Goal: Obtain resource: Obtain resource

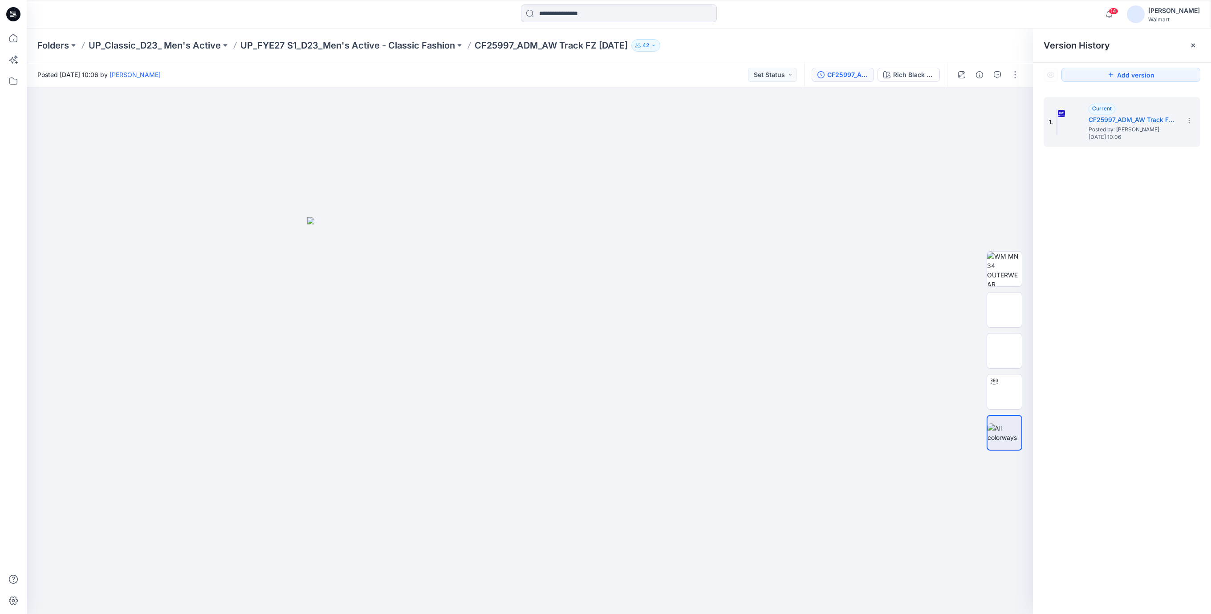
click at [11, 12] on icon at bounding box center [10, 11] width 1 height 0
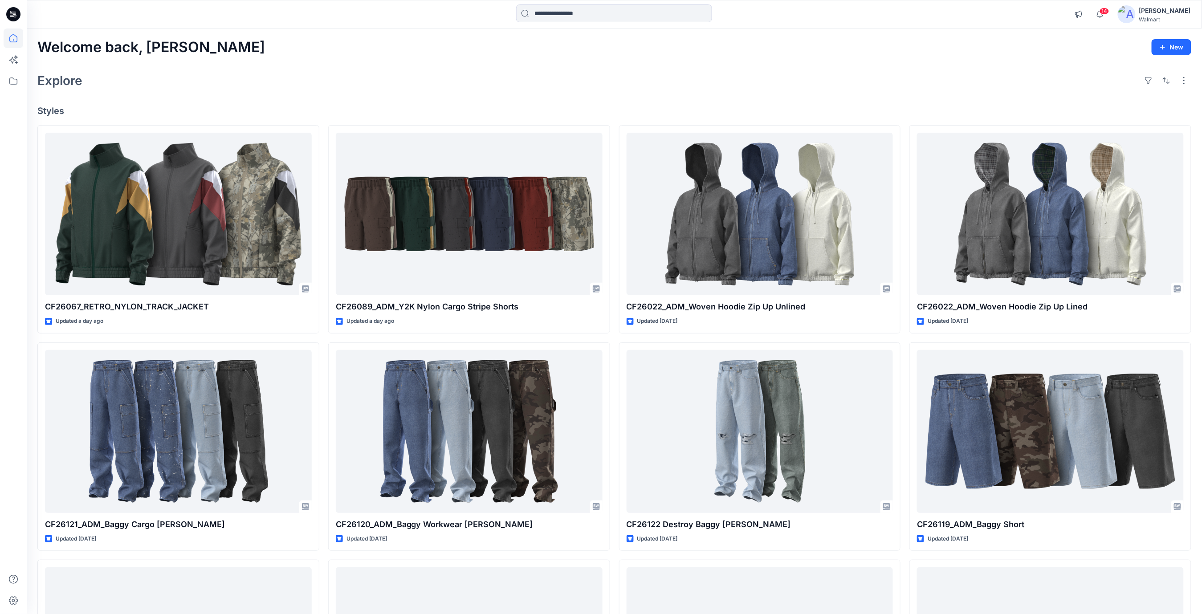
click at [647, 81] on div "Explore" at bounding box center [614, 80] width 1154 height 21
click at [557, 14] on input at bounding box center [614, 13] width 196 height 18
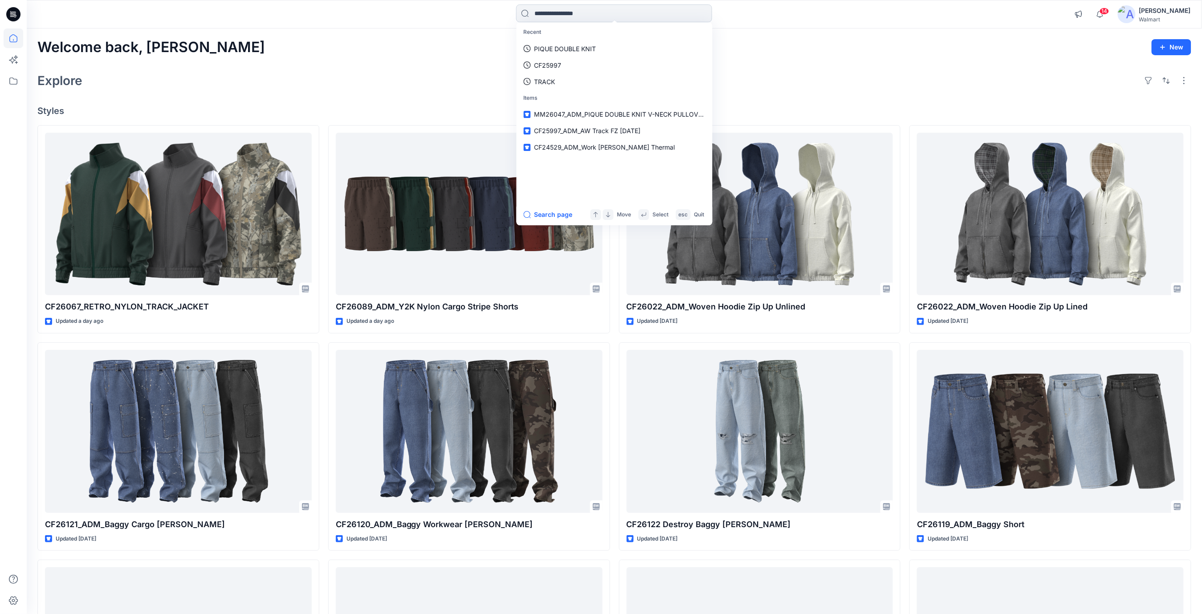
paste input "**********"
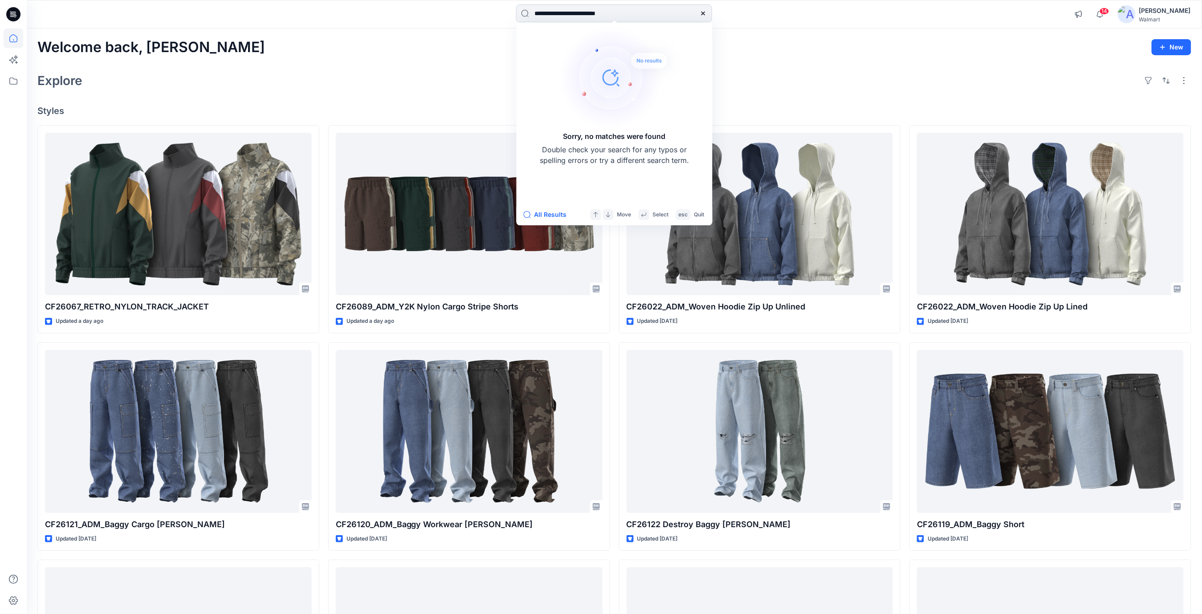
click at [647, 12] on input "**********" at bounding box center [614, 13] width 196 height 18
click at [556, 12] on input "**********" at bounding box center [614, 13] width 196 height 18
click at [563, 12] on input "**********" at bounding box center [614, 13] width 196 height 18
click at [553, 14] on input "**********" at bounding box center [614, 13] width 196 height 18
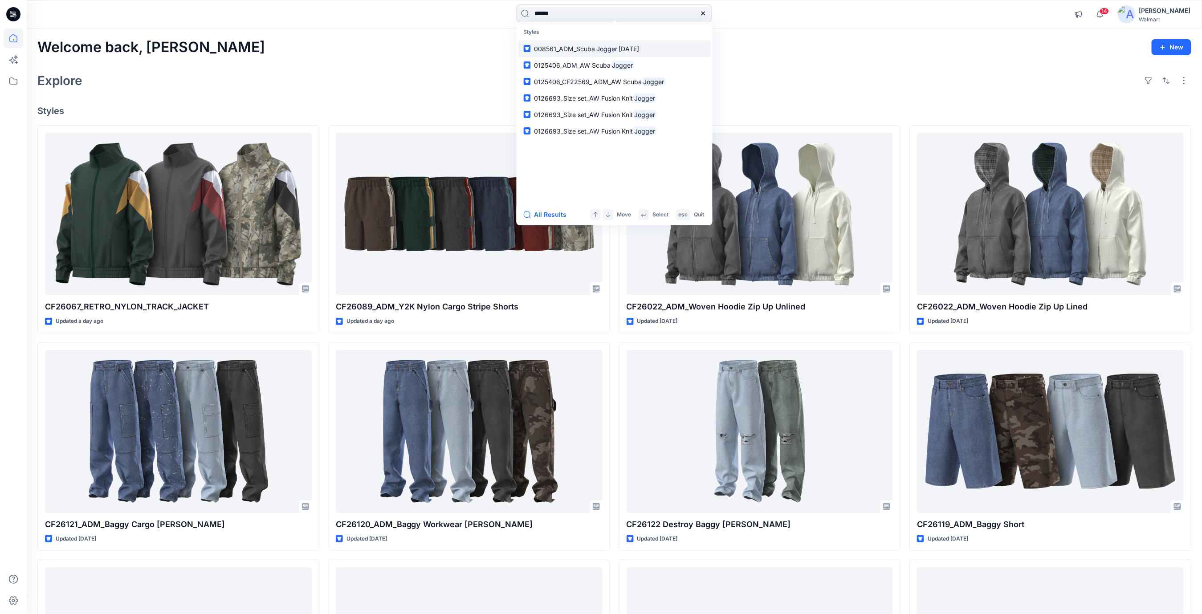
type input "******"
click at [631, 49] on span "[DATE]" at bounding box center [628, 49] width 20 height 8
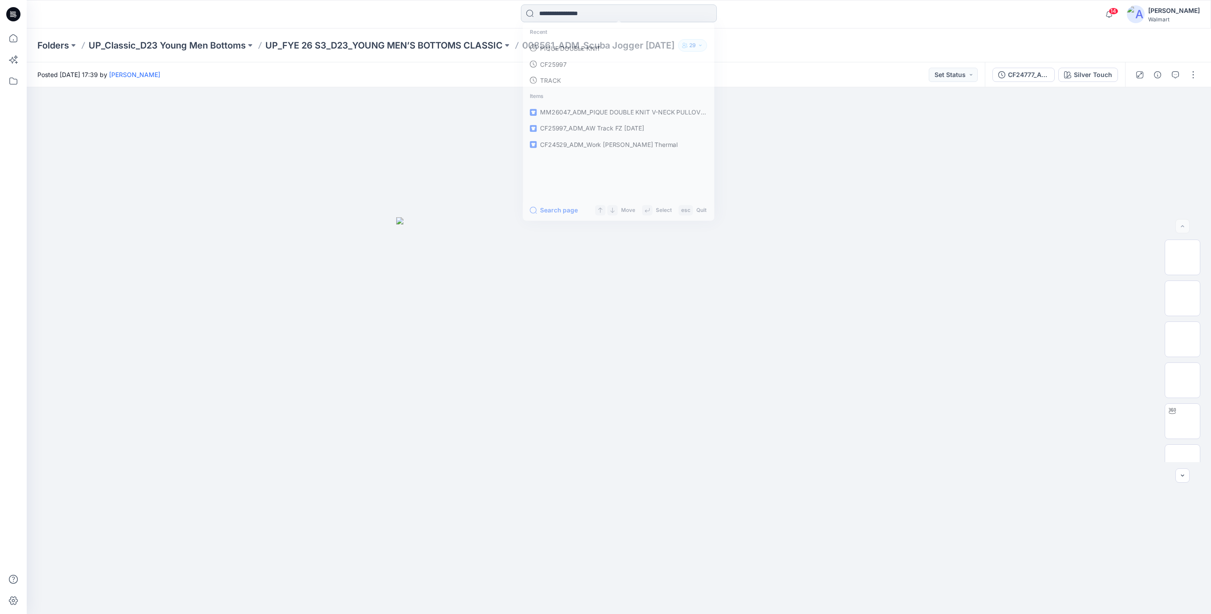
click at [579, 18] on input at bounding box center [619, 13] width 196 height 18
click at [569, 48] on link "JOGGER" at bounding box center [618, 49] width 192 height 16
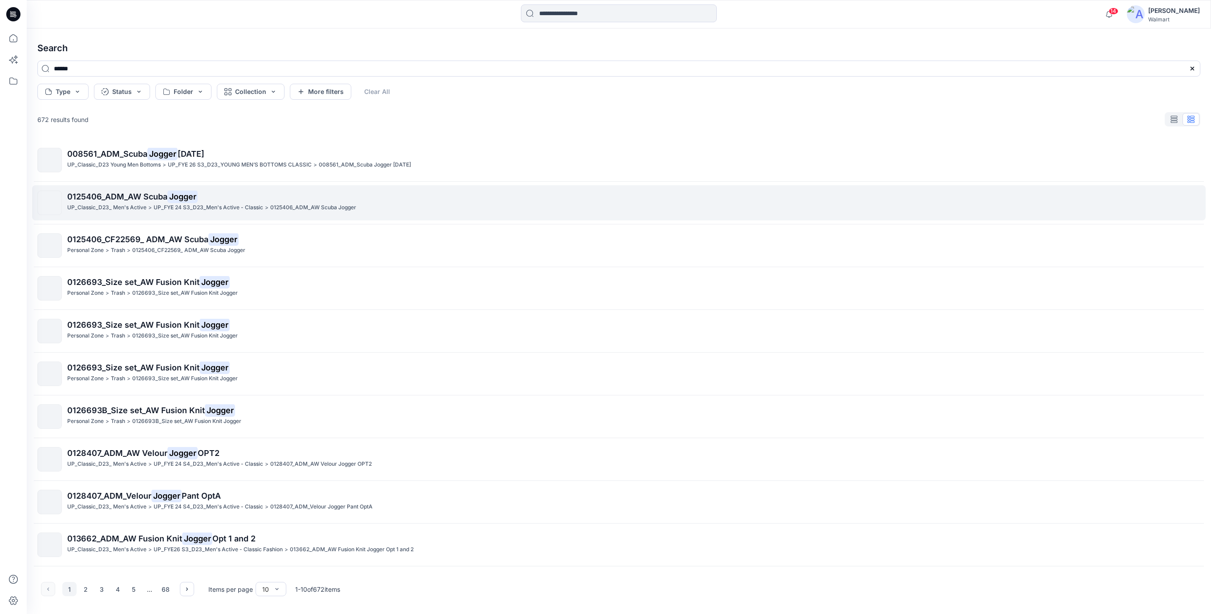
click at [189, 203] on mark "Jogger" at bounding box center [182, 196] width 30 height 12
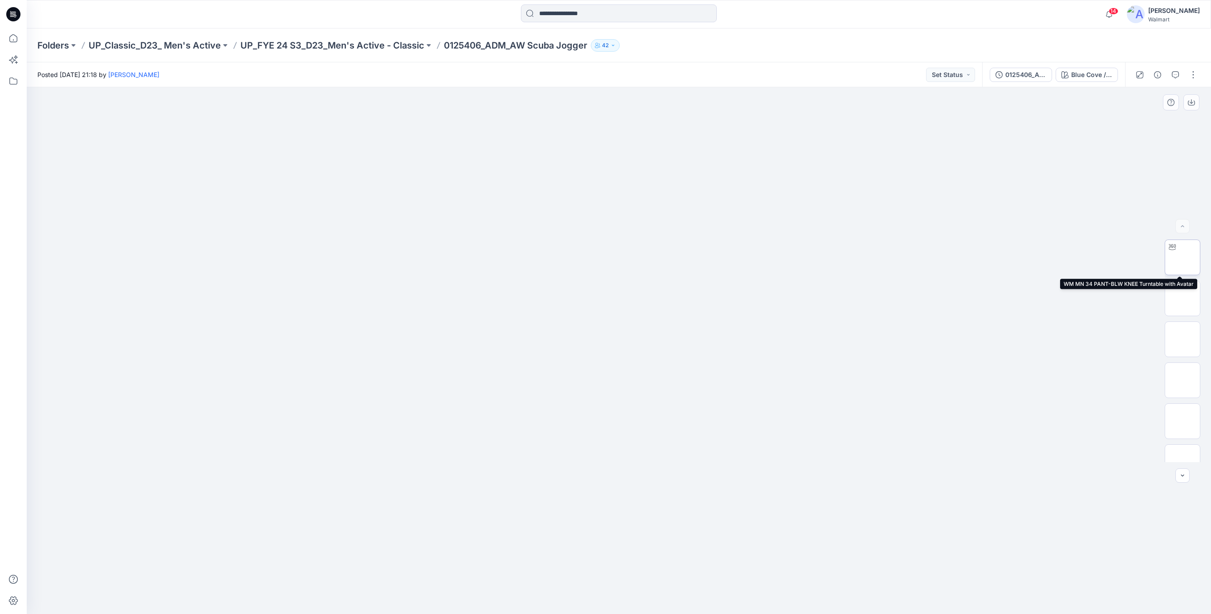
click at [1183, 257] on img at bounding box center [1183, 257] width 0 height 0
drag, startPoint x: 690, startPoint y: 602, endPoint x: 699, endPoint y: 81, distance: 521.5
click at [729, 596] on icon at bounding box center [619, 587] width 269 height 33
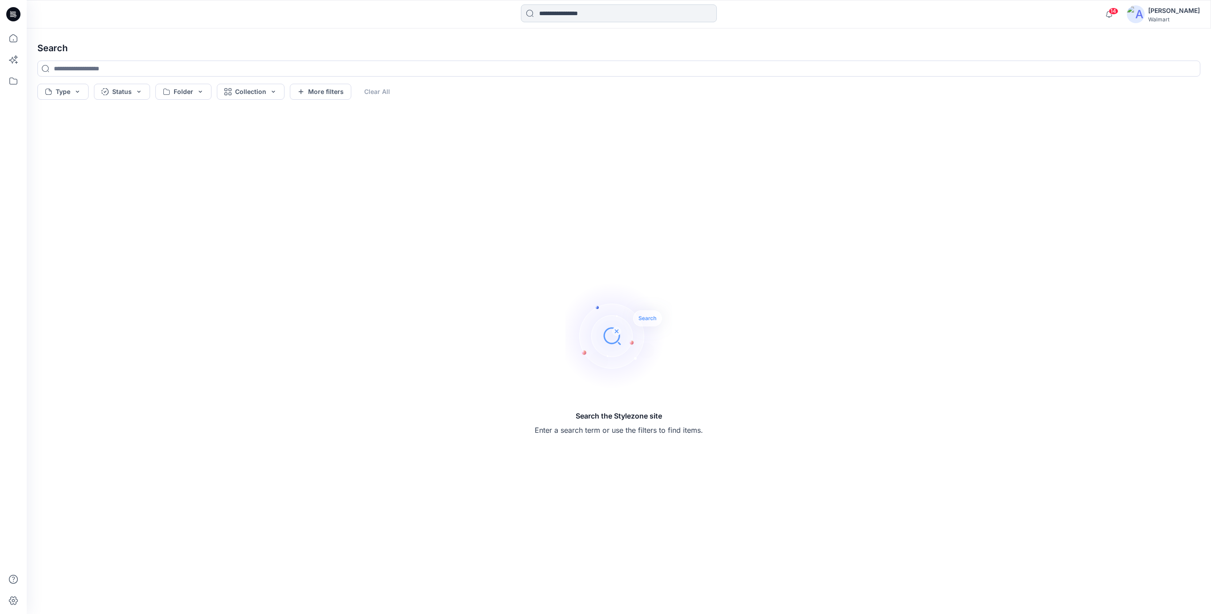
click at [575, 8] on input at bounding box center [619, 13] width 196 height 18
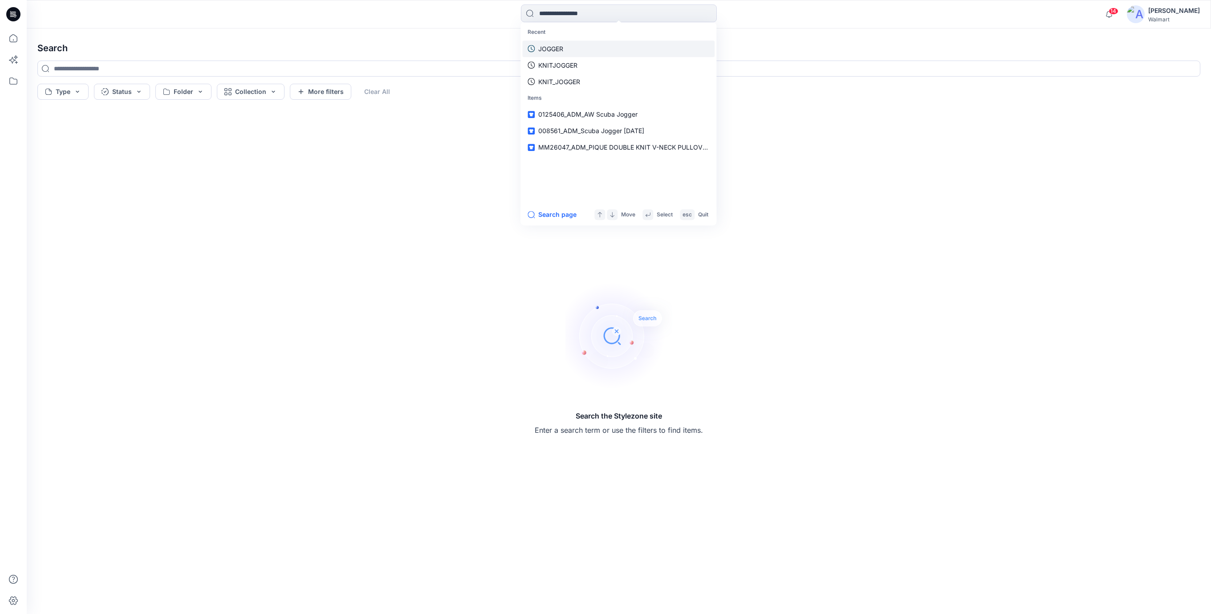
click at [554, 51] on p "JOGGER" at bounding box center [550, 48] width 25 height 9
type input "******"
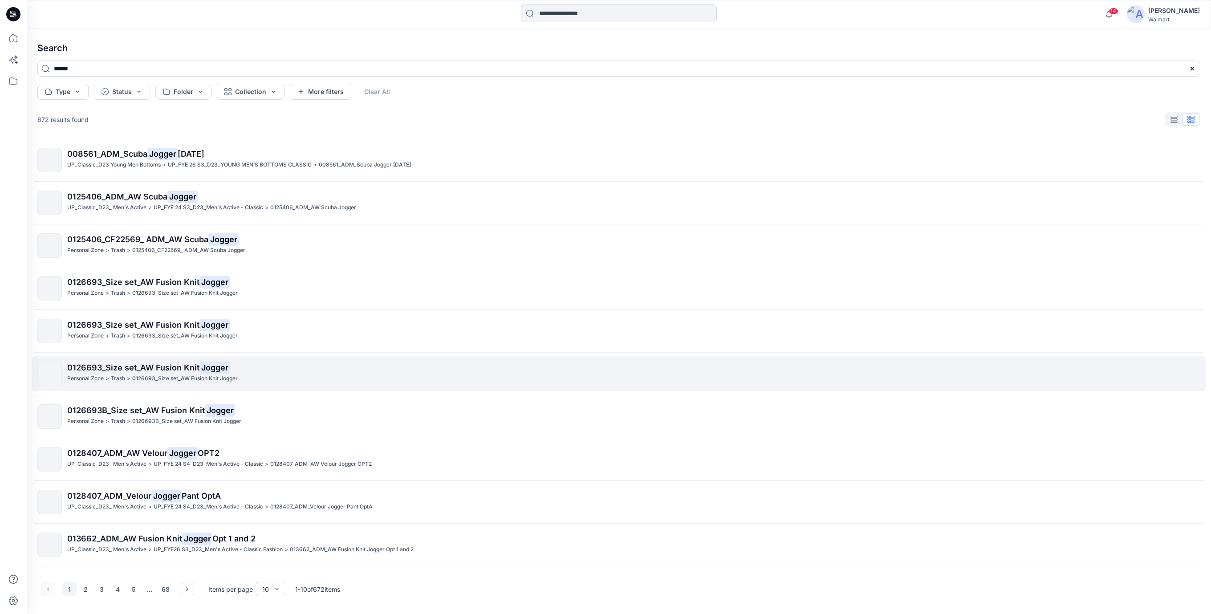
click at [150, 370] on span "0126693_Size set_AW Fusion Knit" at bounding box center [133, 367] width 132 height 9
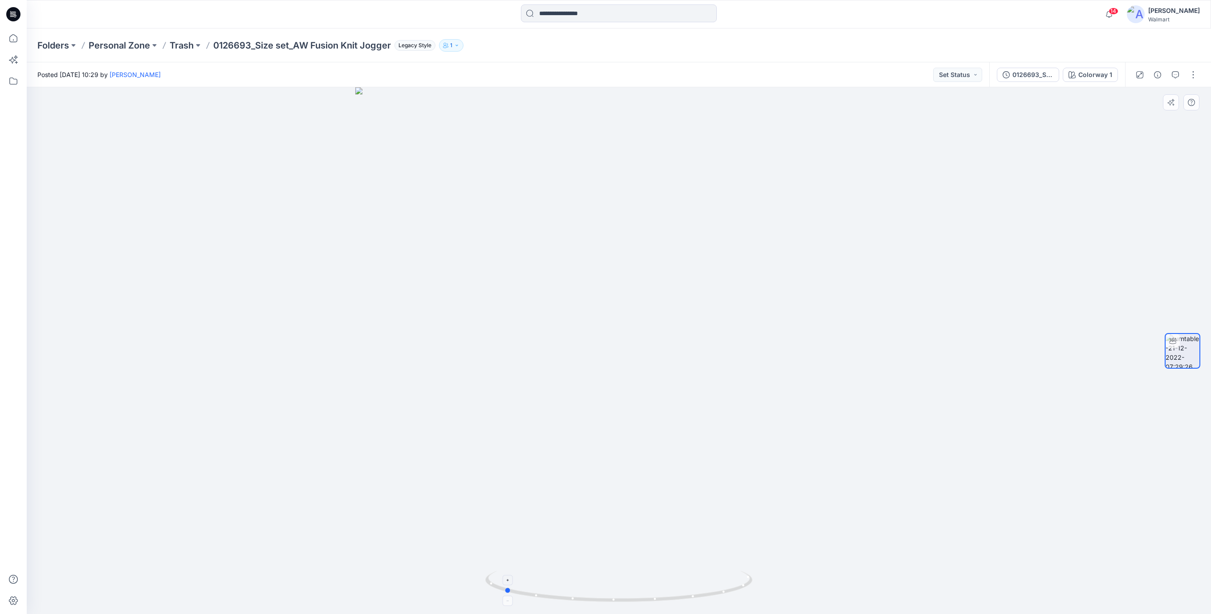
drag, startPoint x: 682, startPoint y: 601, endPoint x: 567, endPoint y: 585, distance: 116.0
click at [567, 586] on icon at bounding box center [619, 587] width 269 height 33
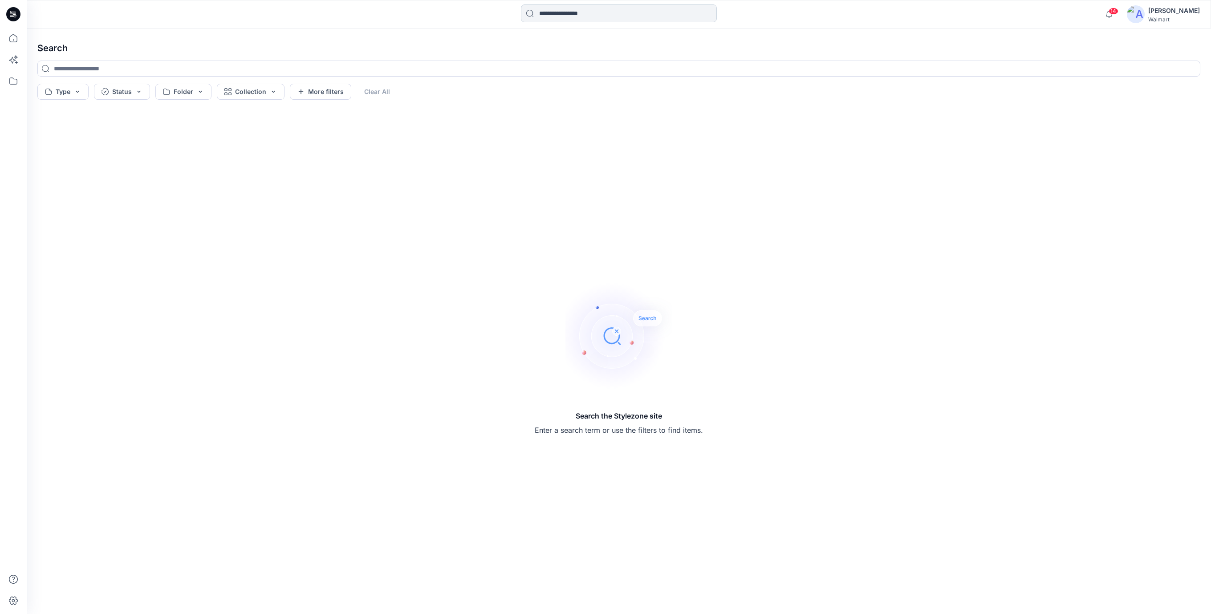
click at [556, 14] on input at bounding box center [619, 13] width 196 height 18
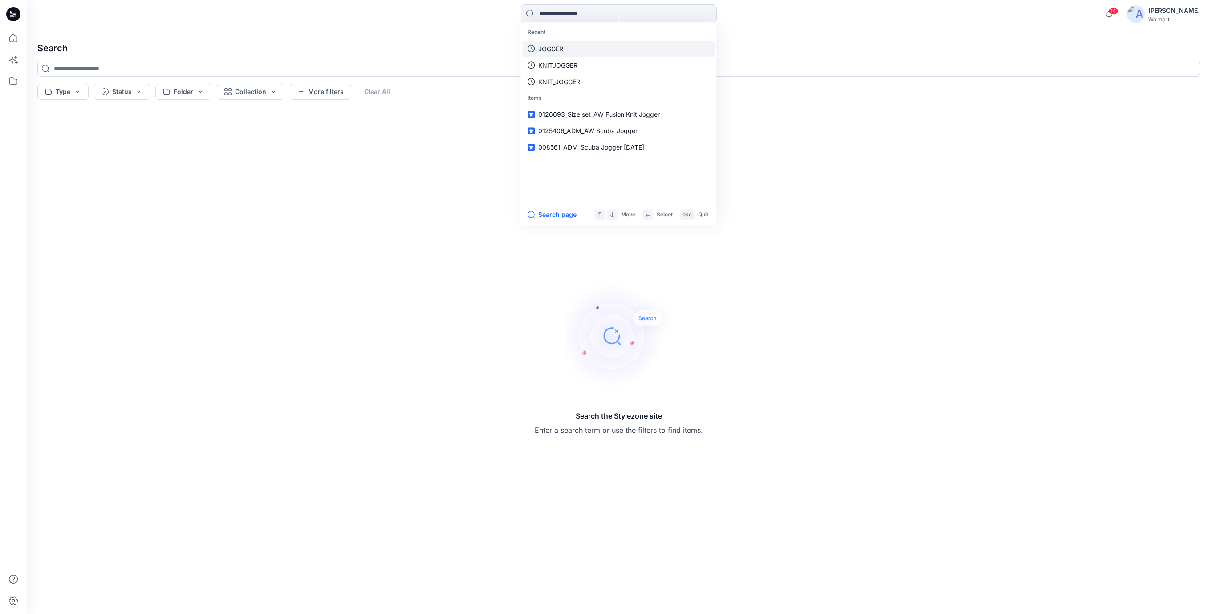
click at [552, 52] on p "JOGGER" at bounding box center [550, 48] width 25 height 9
type input "******"
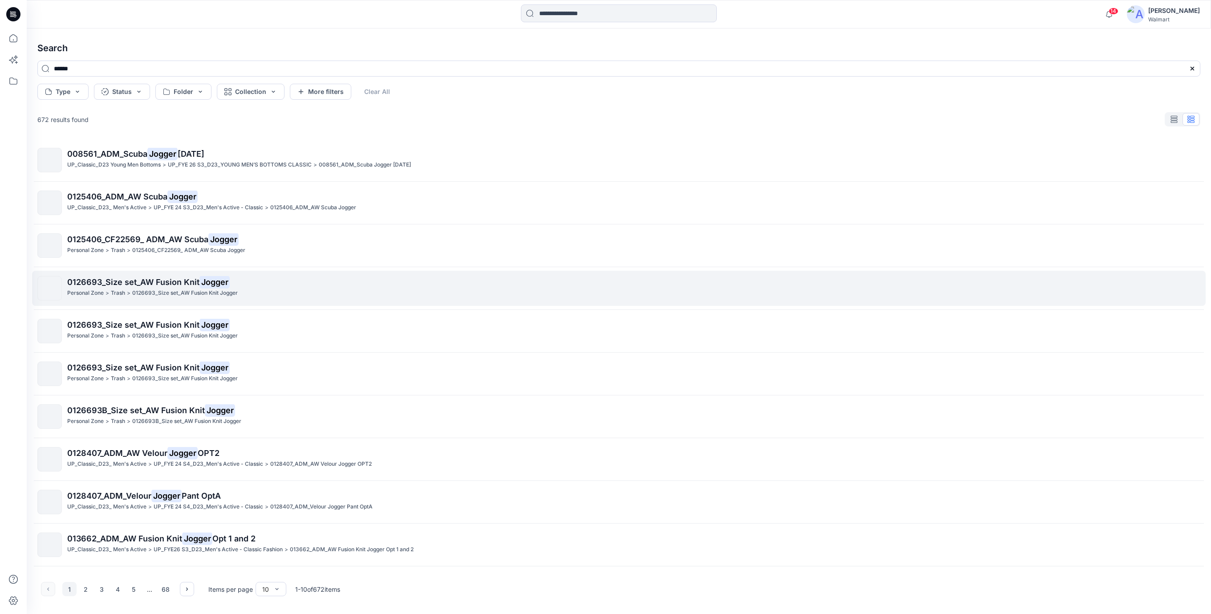
click at [137, 297] on p "0126693_Size set_AW Fusion Knit Jogger" at bounding box center [185, 293] width 106 height 9
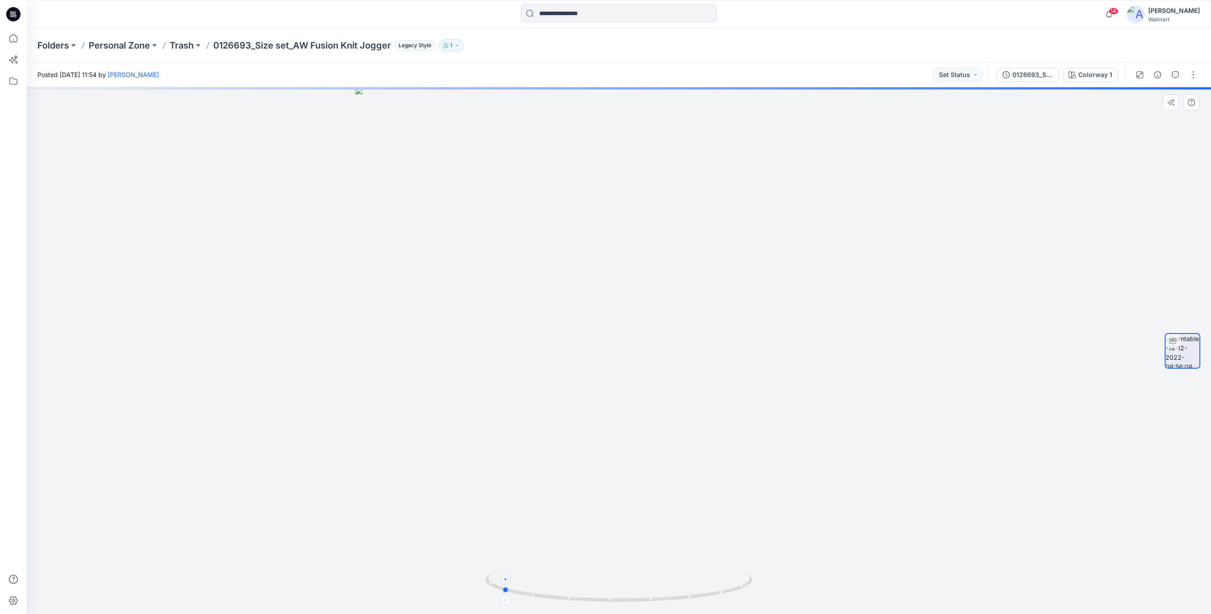
drag, startPoint x: 694, startPoint y: 599, endPoint x: 581, endPoint y: 598, distance: 113.1
click at [581, 598] on icon at bounding box center [619, 587] width 269 height 33
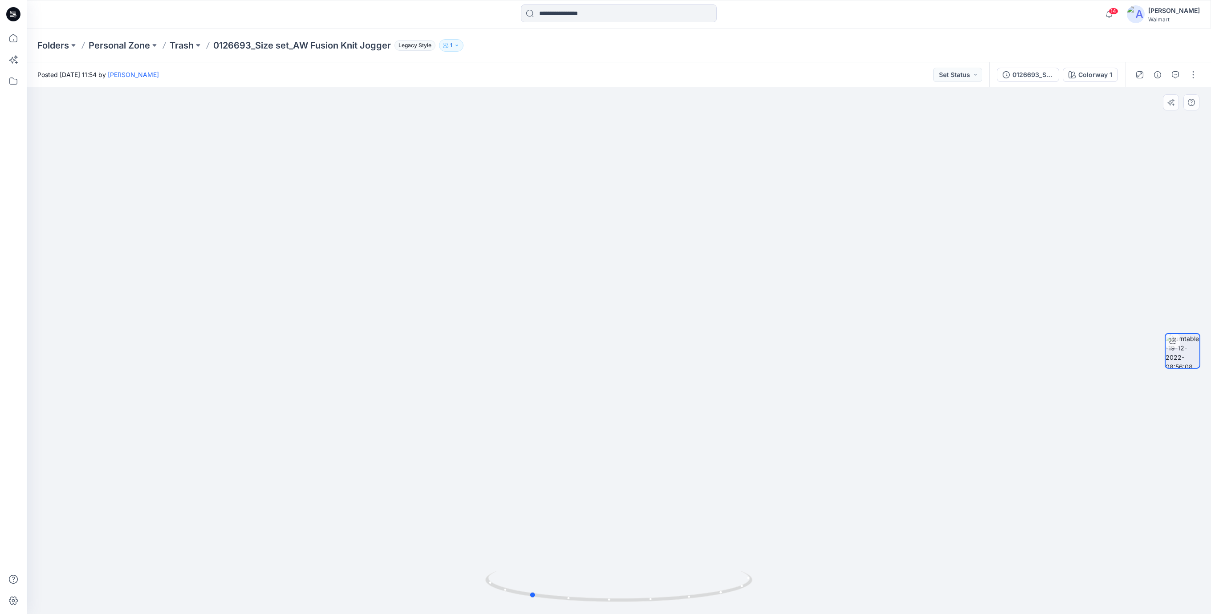
drag, startPoint x: 679, startPoint y: 593, endPoint x: 442, endPoint y: 224, distance: 438.2
click at [716, 582] on icon at bounding box center [619, 587] width 269 height 33
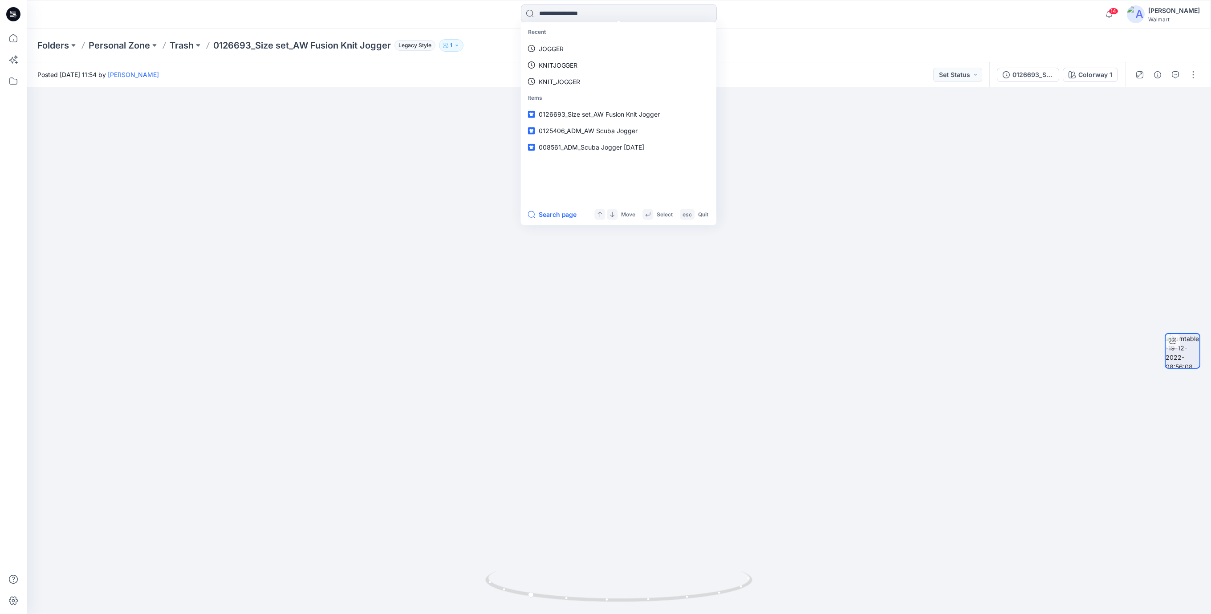
drag, startPoint x: 565, startPoint y: 18, endPoint x: 548, endPoint y: 33, distance: 22.7
click at [565, 19] on input at bounding box center [619, 13] width 196 height 18
click at [547, 44] on p "JOGGER" at bounding box center [550, 48] width 25 height 9
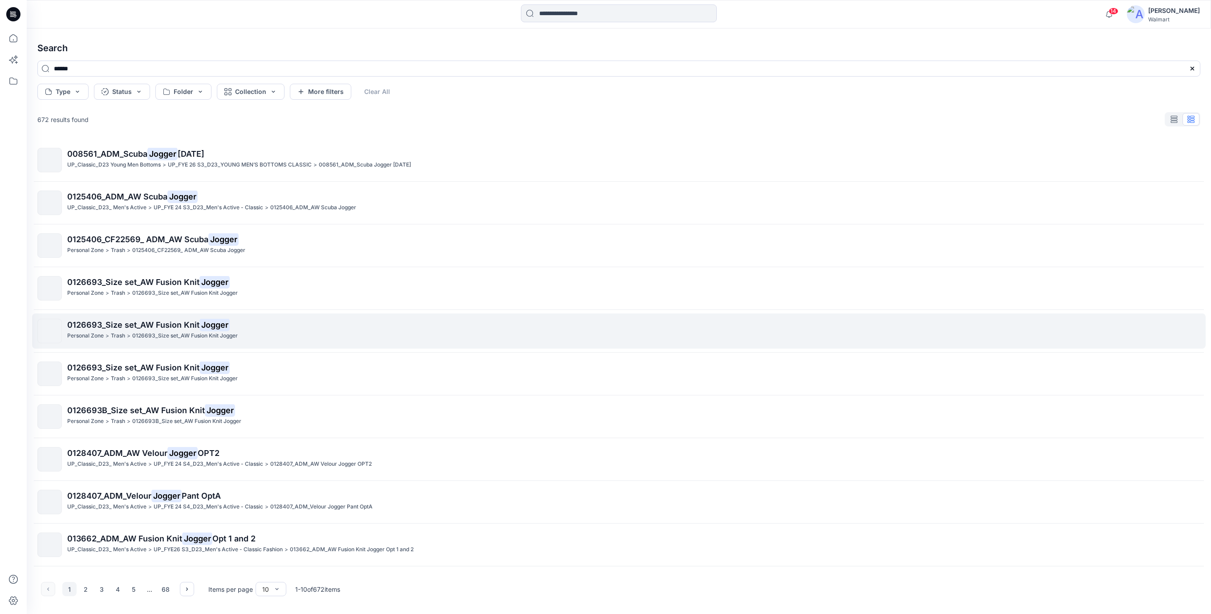
click at [143, 338] on p "0126693_Size set_AW Fusion Knit Jogger" at bounding box center [185, 335] width 106 height 9
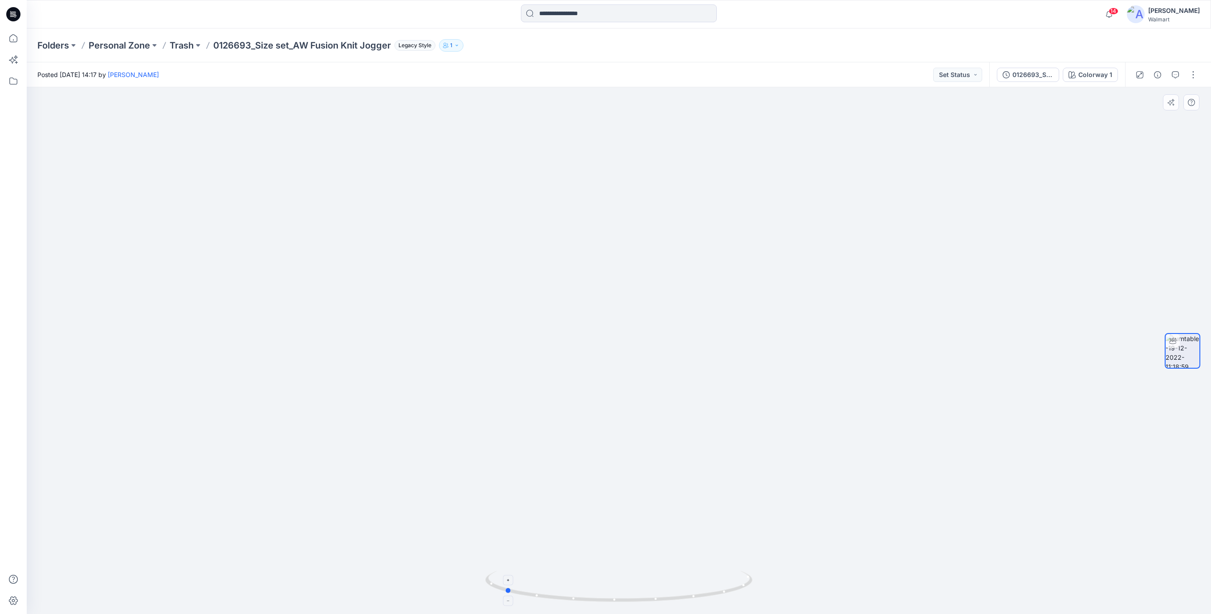
drag, startPoint x: 673, startPoint y: 596, endPoint x: 558, endPoint y: 593, distance: 114.5
click at [558, 593] on icon at bounding box center [619, 587] width 269 height 33
drag, startPoint x: 664, startPoint y: 390, endPoint x: 671, endPoint y: 351, distance: 39.7
click at [674, 339] on img at bounding box center [619, 239] width 868 height 749
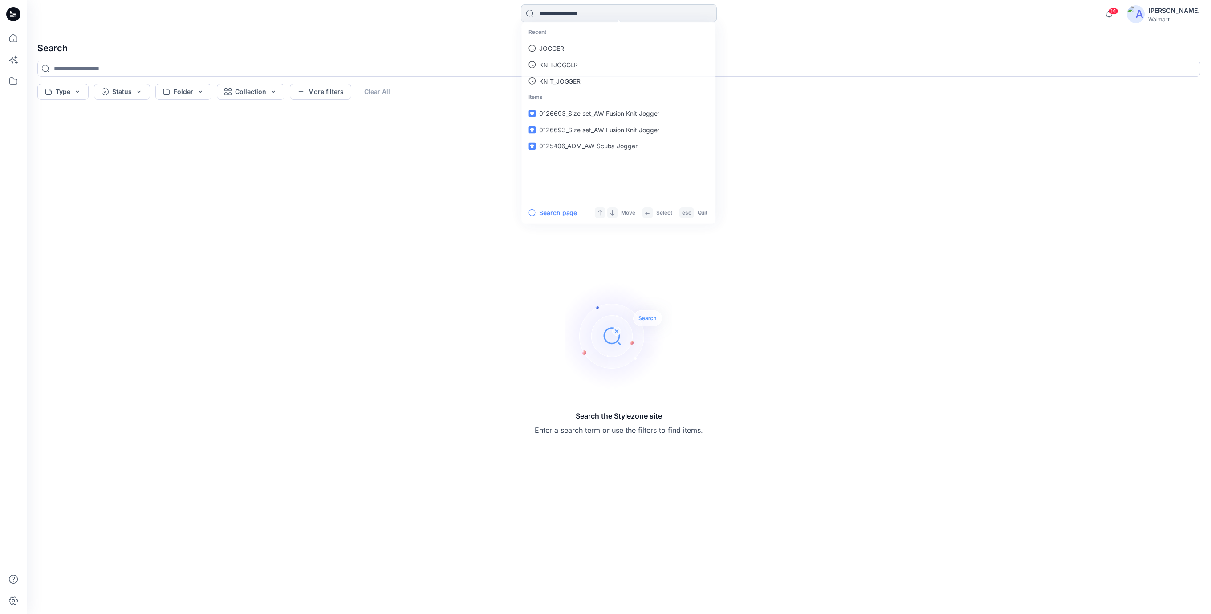
click at [589, 19] on input at bounding box center [619, 13] width 196 height 18
click at [549, 49] on p "JOGGER" at bounding box center [550, 48] width 25 height 9
type input "******"
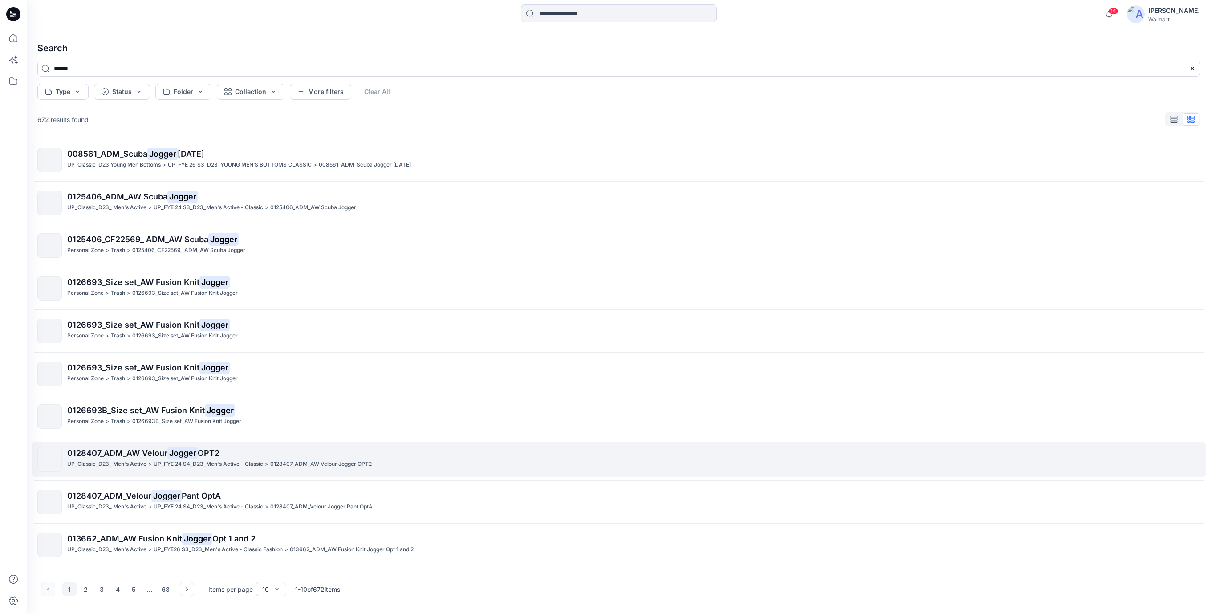
click at [180, 455] on mark "Jogger" at bounding box center [182, 453] width 30 height 12
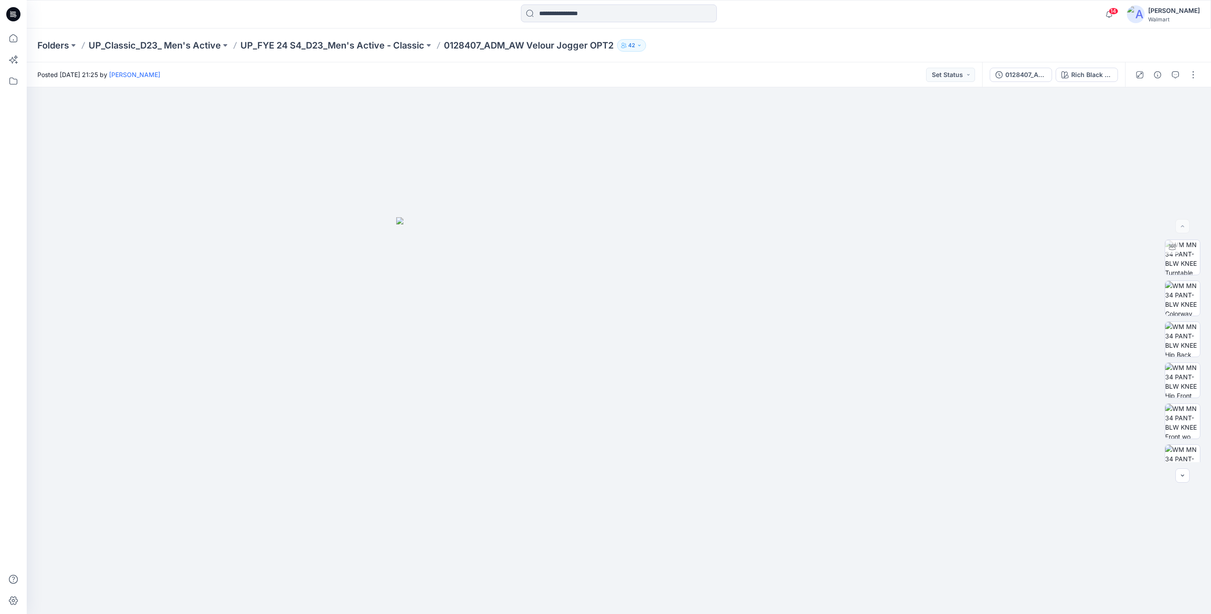
click at [566, 23] on div at bounding box center [619, 14] width 196 height 20
click at [566, 15] on input at bounding box center [619, 13] width 196 height 18
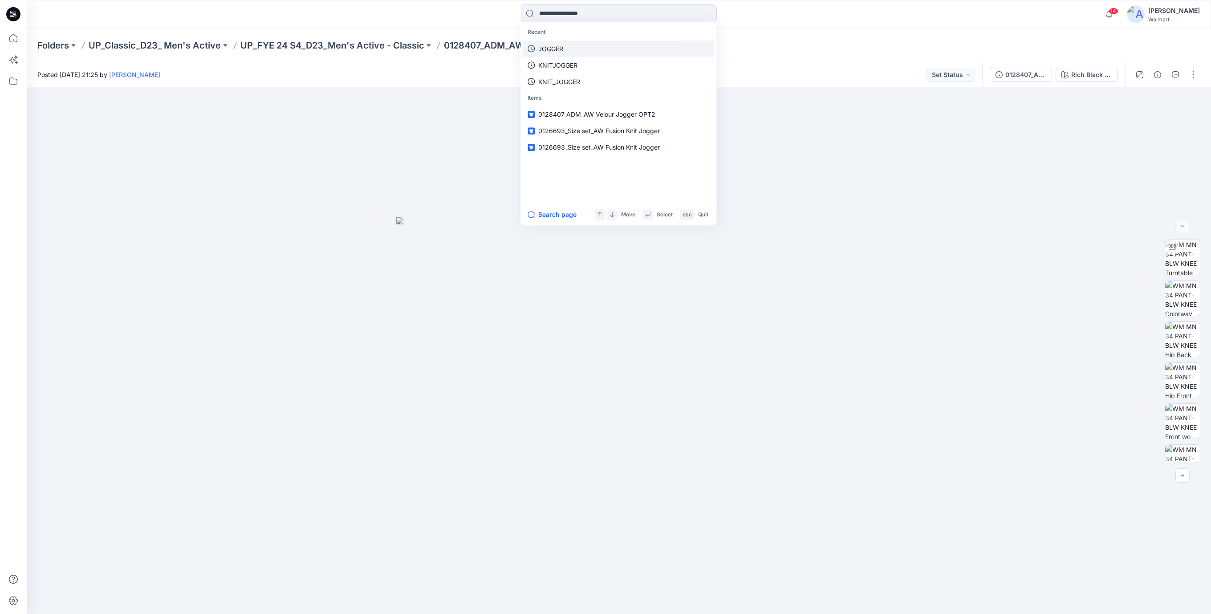
click at [561, 47] on p "JOGGER" at bounding box center [550, 48] width 25 height 9
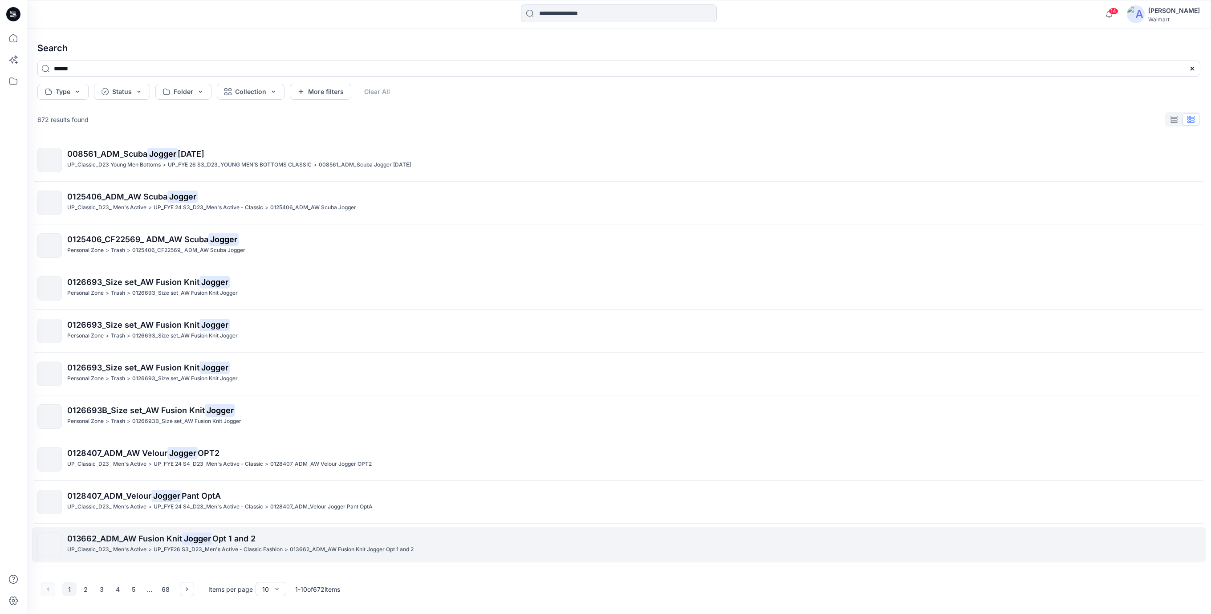
click at [100, 528] on link "013662_ADM_AW Fusion Knit Jogger Opt 1 and 2 UP_Classic_D23_ Men's Active > UP_…" at bounding box center [619, 544] width 1174 height 35
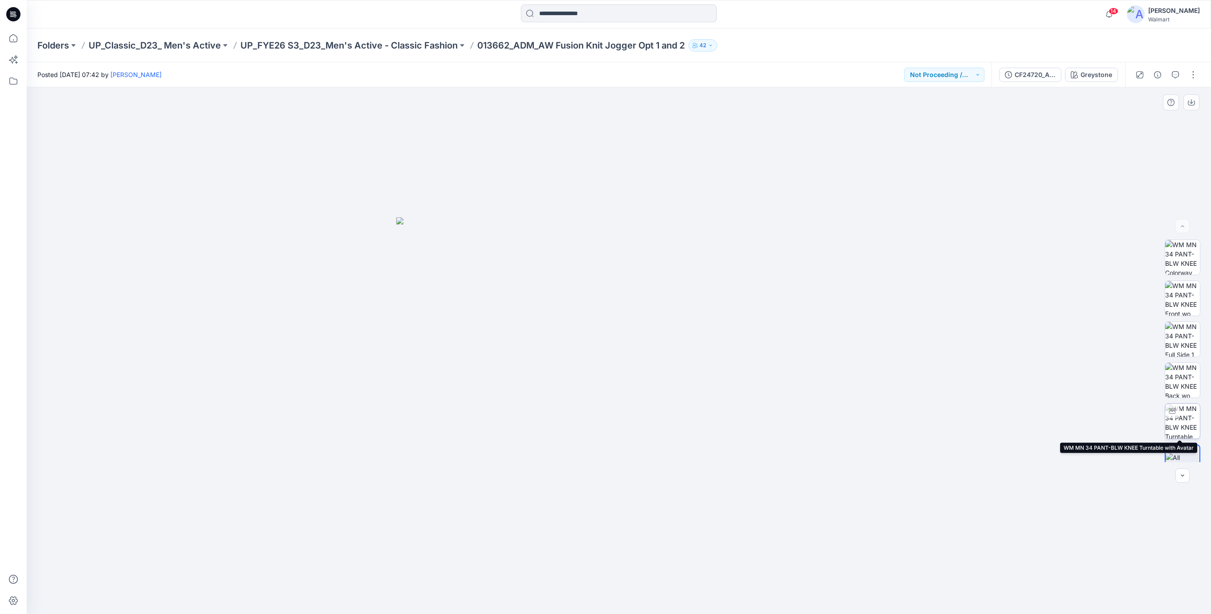
click at [1185, 419] on img at bounding box center [1182, 421] width 35 height 35
drag, startPoint x: 642, startPoint y: 606, endPoint x: 524, endPoint y: 605, distance: 117.5
click at [524, 605] on img at bounding box center [618, 592] width 267 height 43
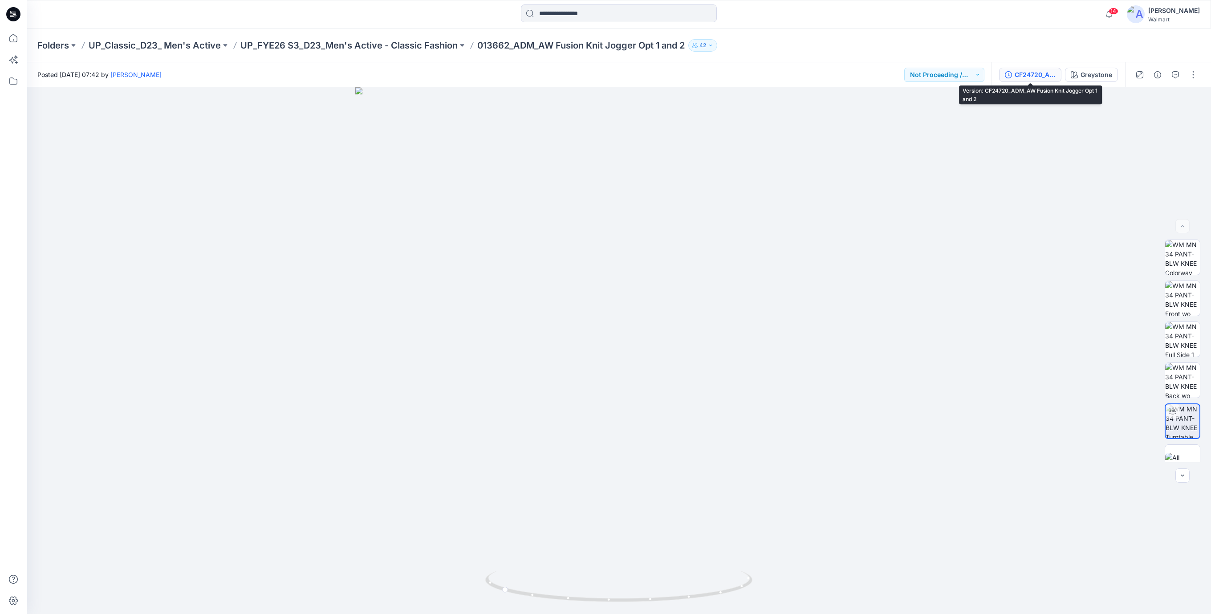
click at [1033, 81] on button "CF24720_ADM_AW Fusion Knit Jogger Opt 1 and 2" at bounding box center [1030, 75] width 62 height 14
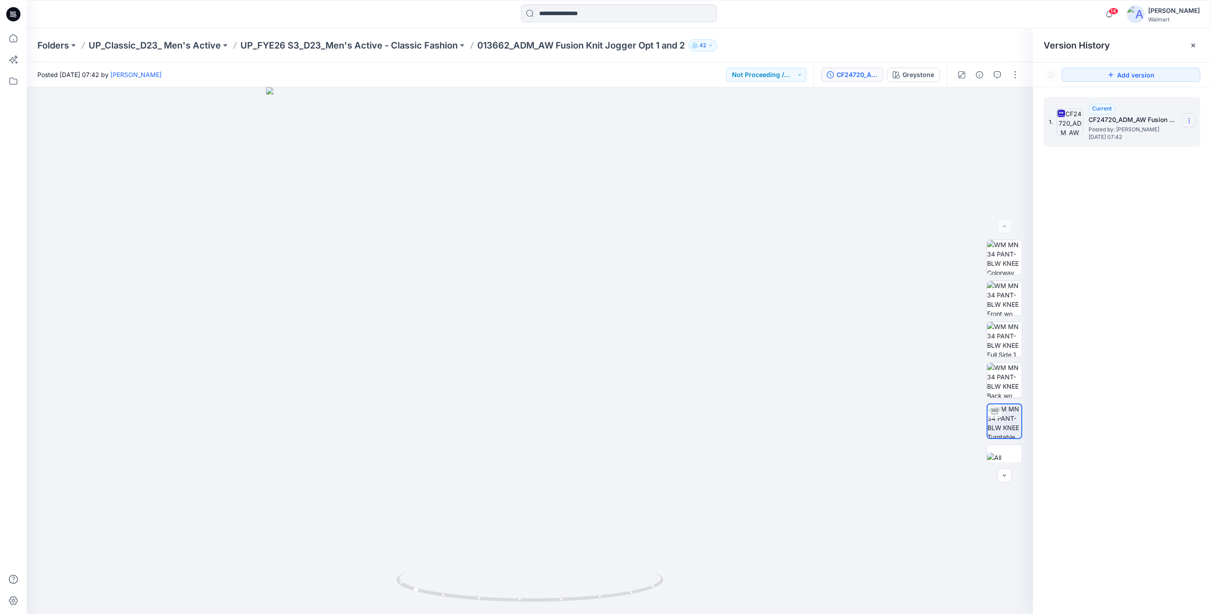
click at [1192, 122] on icon at bounding box center [1189, 120] width 7 height 7
click at [1165, 136] on span "Download Source BW File" at bounding box center [1144, 138] width 75 height 11
drag, startPoint x: 793, startPoint y: 166, endPoint x: 783, endPoint y: 171, distance: 11.2
click at [793, 166] on div at bounding box center [530, 350] width 1006 height 527
click at [16, 19] on icon at bounding box center [13, 14] width 14 height 14
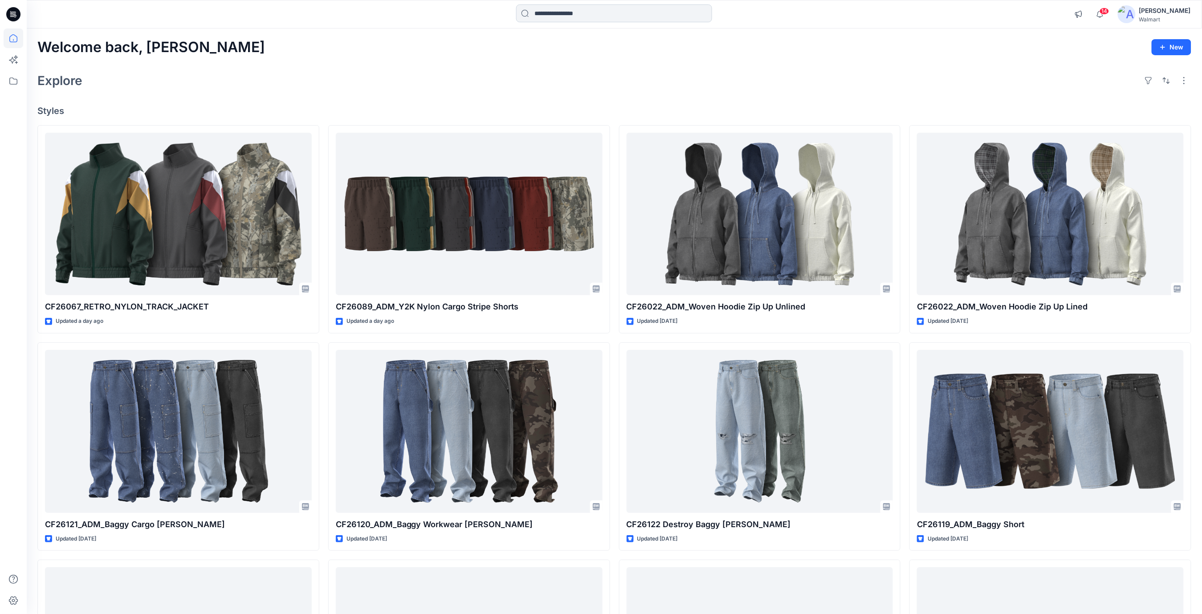
click at [565, 10] on input at bounding box center [614, 13] width 196 height 18
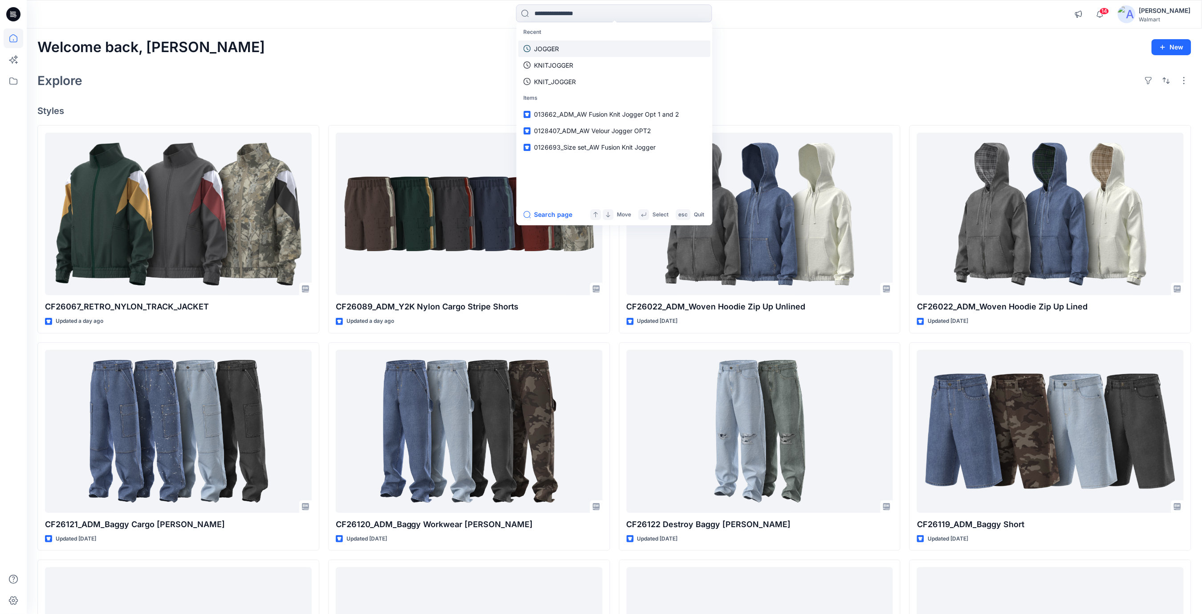
click at [546, 47] on p "JOGGER" at bounding box center [546, 48] width 25 height 9
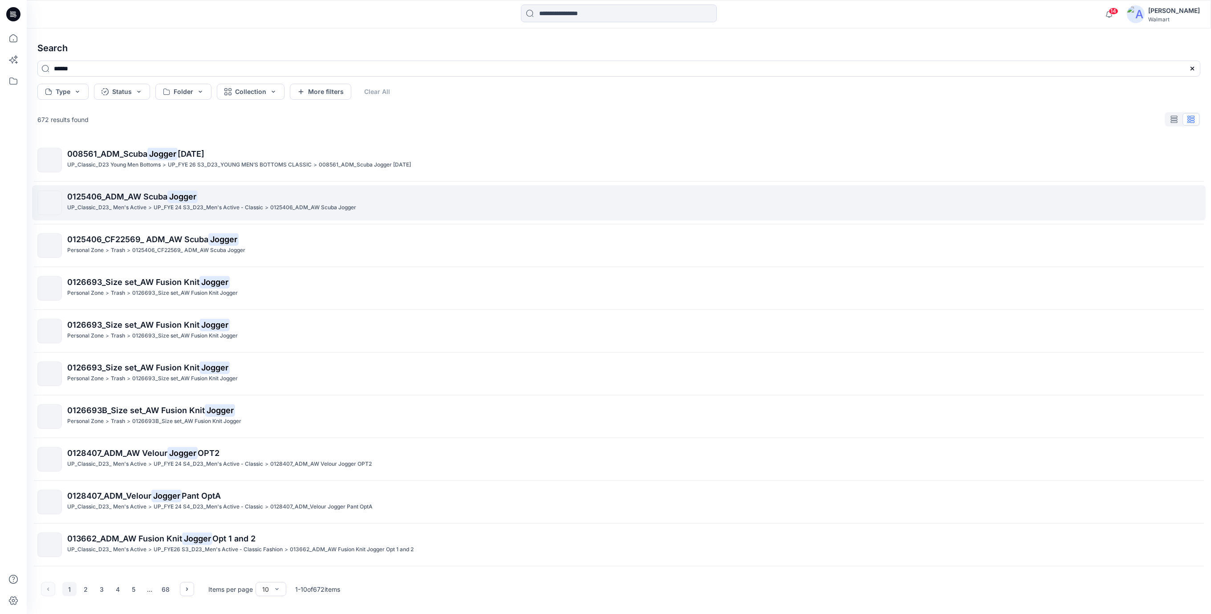
click at [86, 201] on span "0125406_ADM_AW Scuba" at bounding box center [117, 196] width 100 height 9
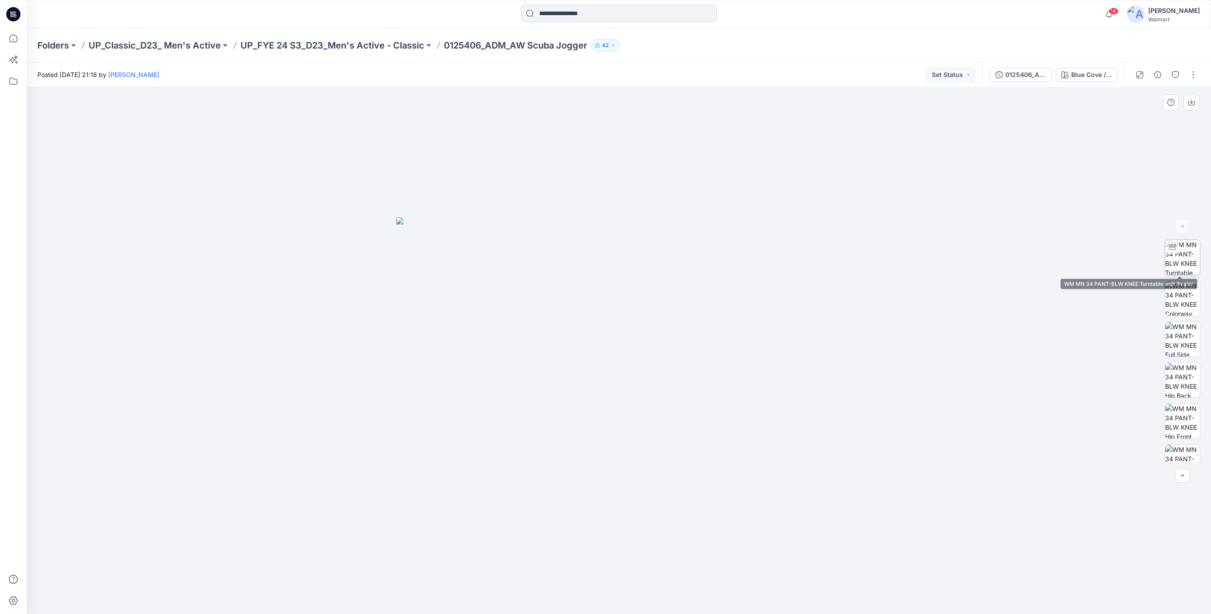
drag, startPoint x: 1178, startPoint y: 255, endPoint x: 1170, endPoint y: 257, distance: 7.9
click at [1177, 255] on img at bounding box center [1182, 257] width 35 height 35
drag, startPoint x: 645, startPoint y: 604, endPoint x: 401, endPoint y: 589, distance: 244.5
click at [401, 589] on div at bounding box center [619, 350] width 1184 height 527
click at [1012, 79] on button "0125406_ADM_AW Scuba Jogger" at bounding box center [1021, 75] width 62 height 14
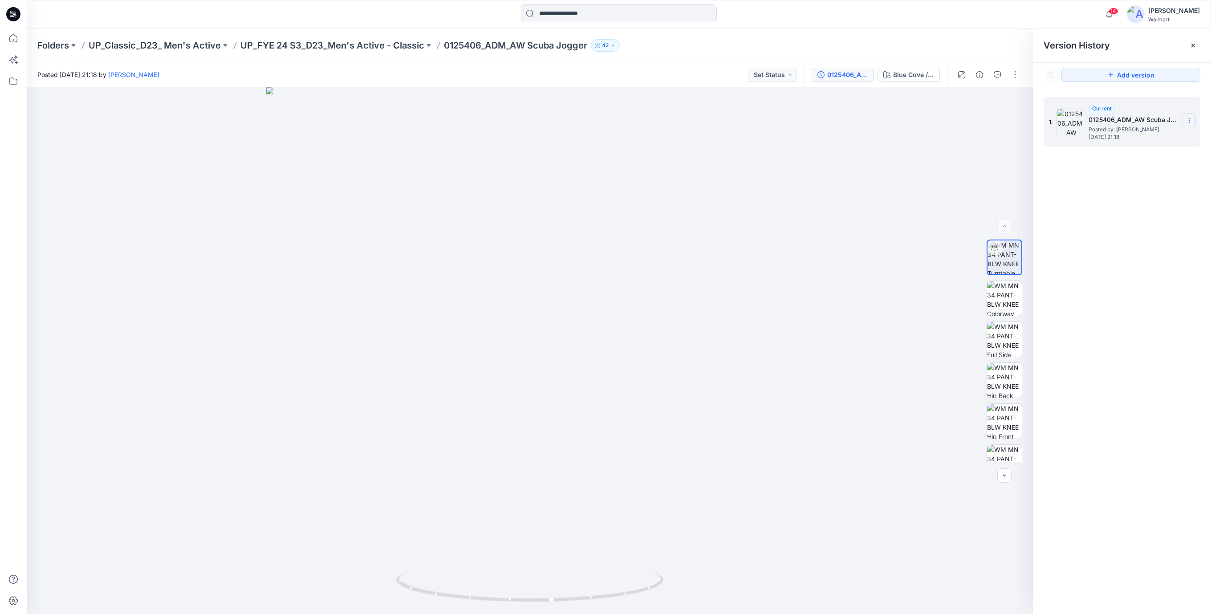
click at [1189, 122] on icon at bounding box center [1189, 120] width 7 height 7
click at [884, 147] on div at bounding box center [530, 350] width 1006 height 527
click at [845, 72] on div "0125406_ADM_AW Scuba Jogger" at bounding box center [847, 75] width 41 height 10
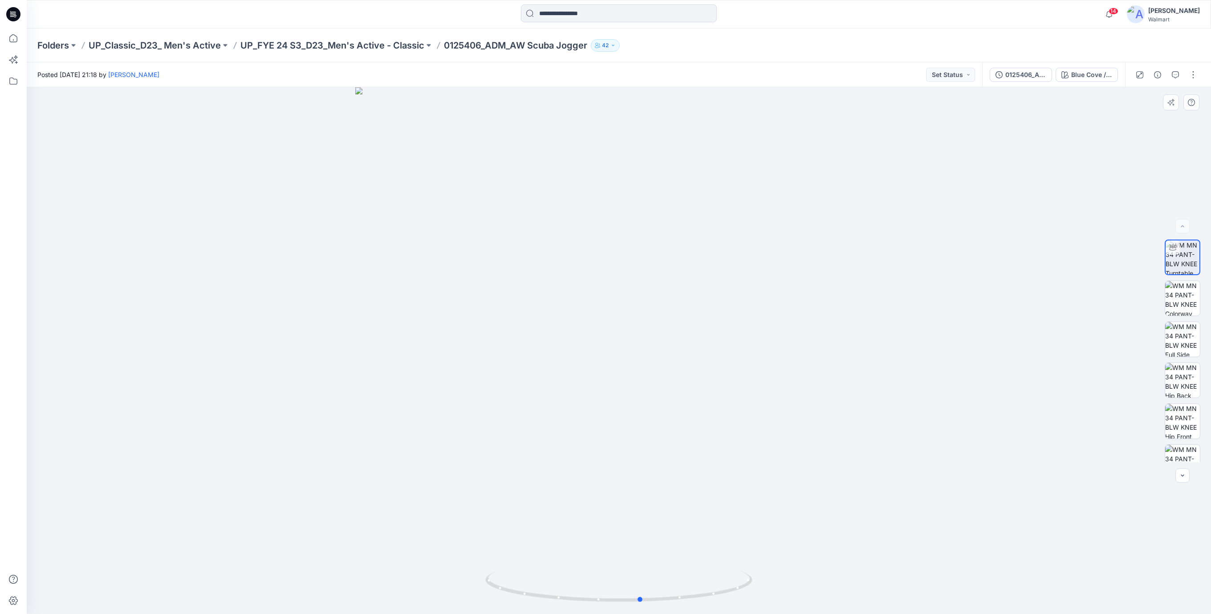
drag, startPoint x: 741, startPoint y: 388, endPoint x: 727, endPoint y: 433, distance: 47.2
click at [726, 424] on div at bounding box center [619, 350] width 1184 height 527
drag, startPoint x: 647, startPoint y: 596, endPoint x: 545, endPoint y: 596, distance: 101.5
click at [545, 596] on icon at bounding box center [619, 587] width 269 height 33
click at [365, 380] on img at bounding box center [618, 295] width 749 height 638
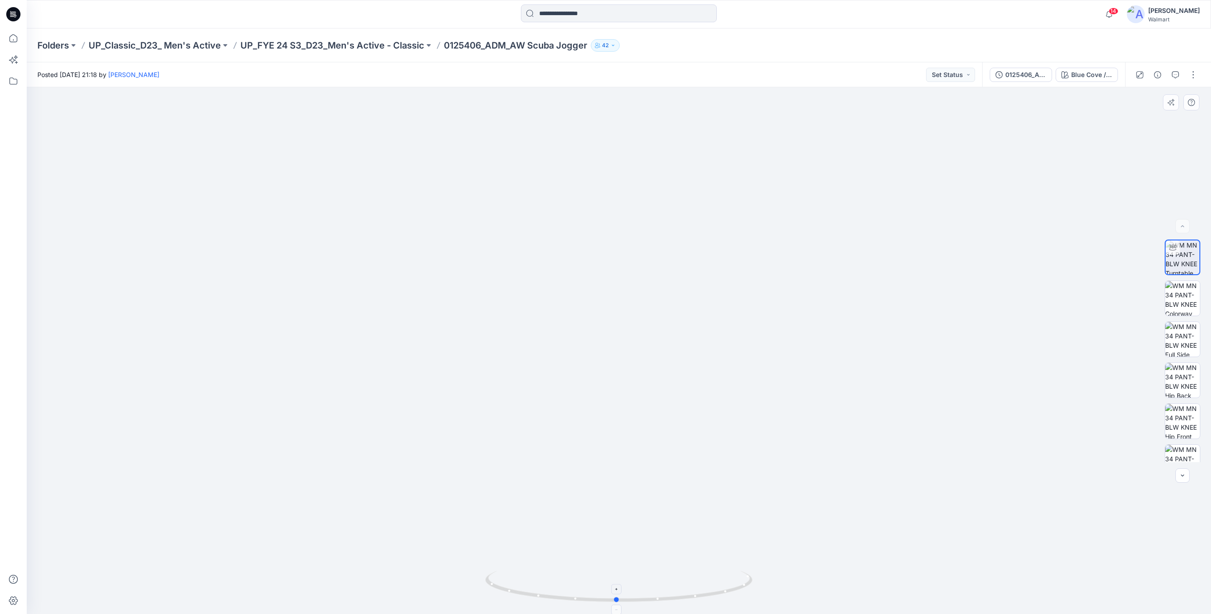
drag, startPoint x: 582, startPoint y: 600, endPoint x: 729, endPoint y: 583, distance: 147.5
click at [729, 584] on icon at bounding box center [619, 587] width 269 height 33
click at [12, 13] on icon at bounding box center [14, 13] width 4 height 0
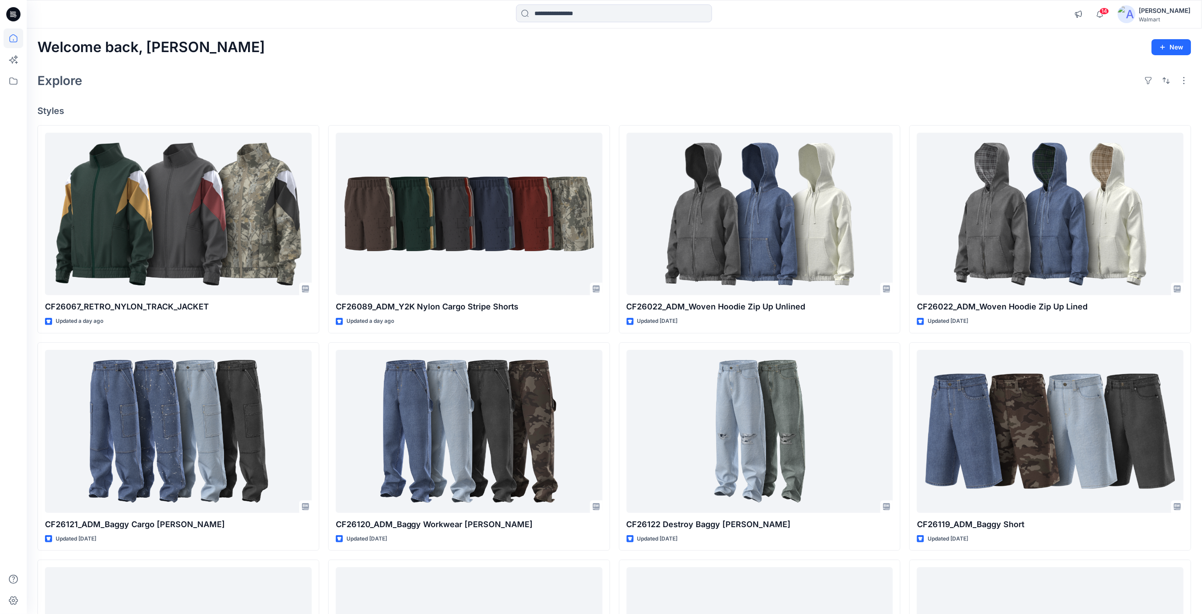
drag, startPoint x: 260, startPoint y: 70, endPoint x: 255, endPoint y: 71, distance: 5.0
click at [255, 71] on div "Explore" at bounding box center [614, 80] width 1154 height 21
click at [15, 12] on icon at bounding box center [13, 14] width 14 height 14
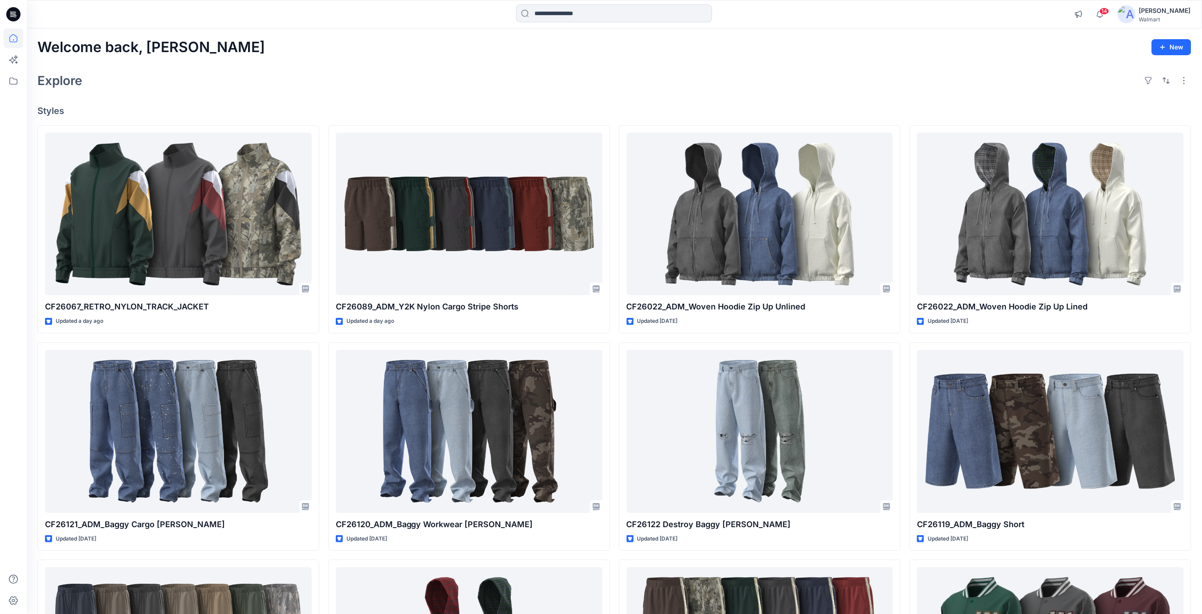
click at [603, 70] on div "Explore" at bounding box center [614, 80] width 1154 height 21
